Goal: Task Accomplishment & Management: Manage account settings

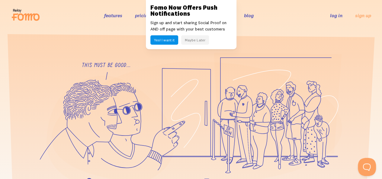
click at [333, 14] on link "log in" at bounding box center [336, 15] width 12 height 6
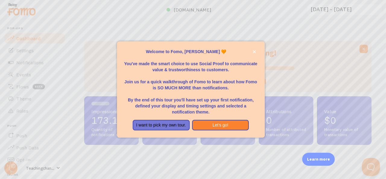
scroll to position [159, 283]
click at [155, 126] on button "I want to pick my own tour." at bounding box center [161, 125] width 57 height 11
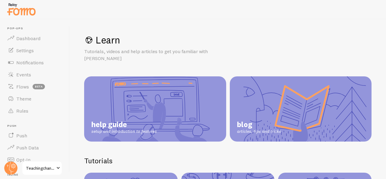
click at [36, 169] on span "Teachingchannel" at bounding box center [40, 167] width 29 height 7
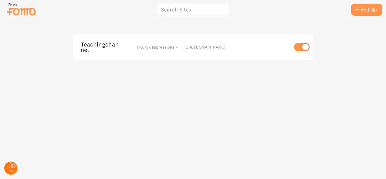
click at [6, 168] on circle at bounding box center [10, 167] width 13 height 13
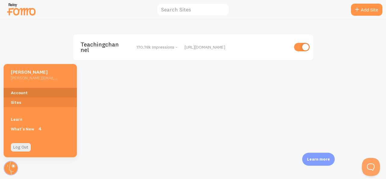
click at [16, 91] on link "Account" at bounding box center [40, 93] width 73 height 10
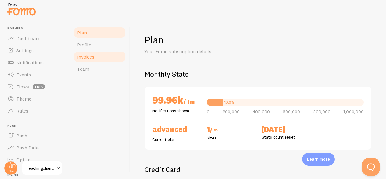
click at [91, 55] on span "Invoices" at bounding box center [86, 57] width 18 height 6
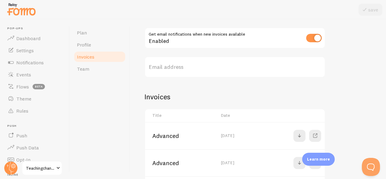
scroll to position [129, 0]
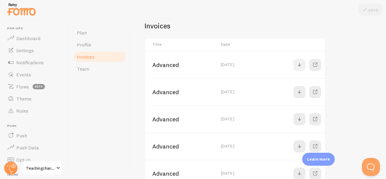
click at [301, 65] on span at bounding box center [299, 64] width 7 height 7
